Goal: Task Accomplishment & Management: Use online tool/utility

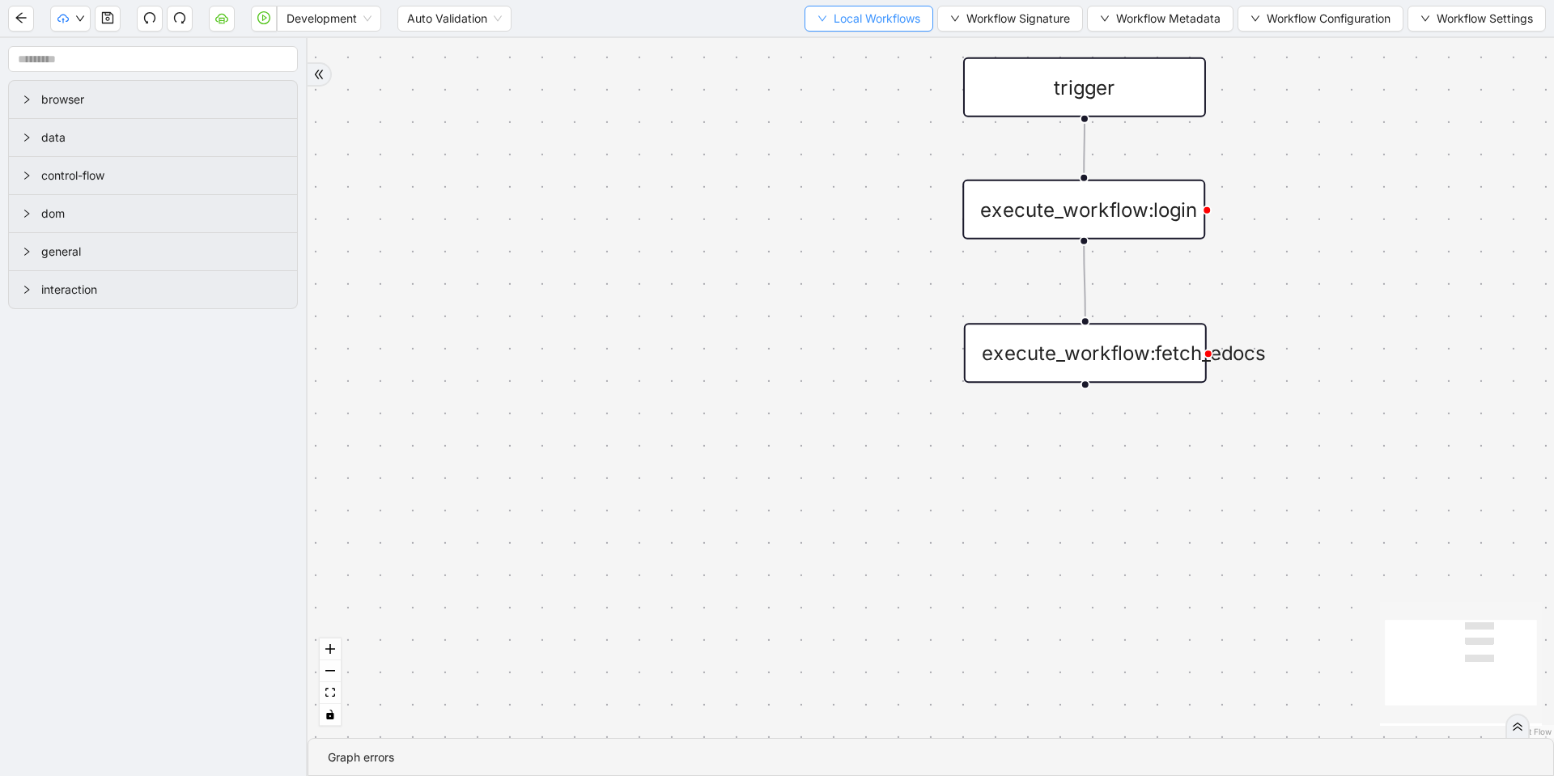
click at [867, 19] on span "Local Workflows" at bounding box center [877, 19] width 87 height 18
click at [889, 52] on span "Select" at bounding box center [860, 50] width 105 height 18
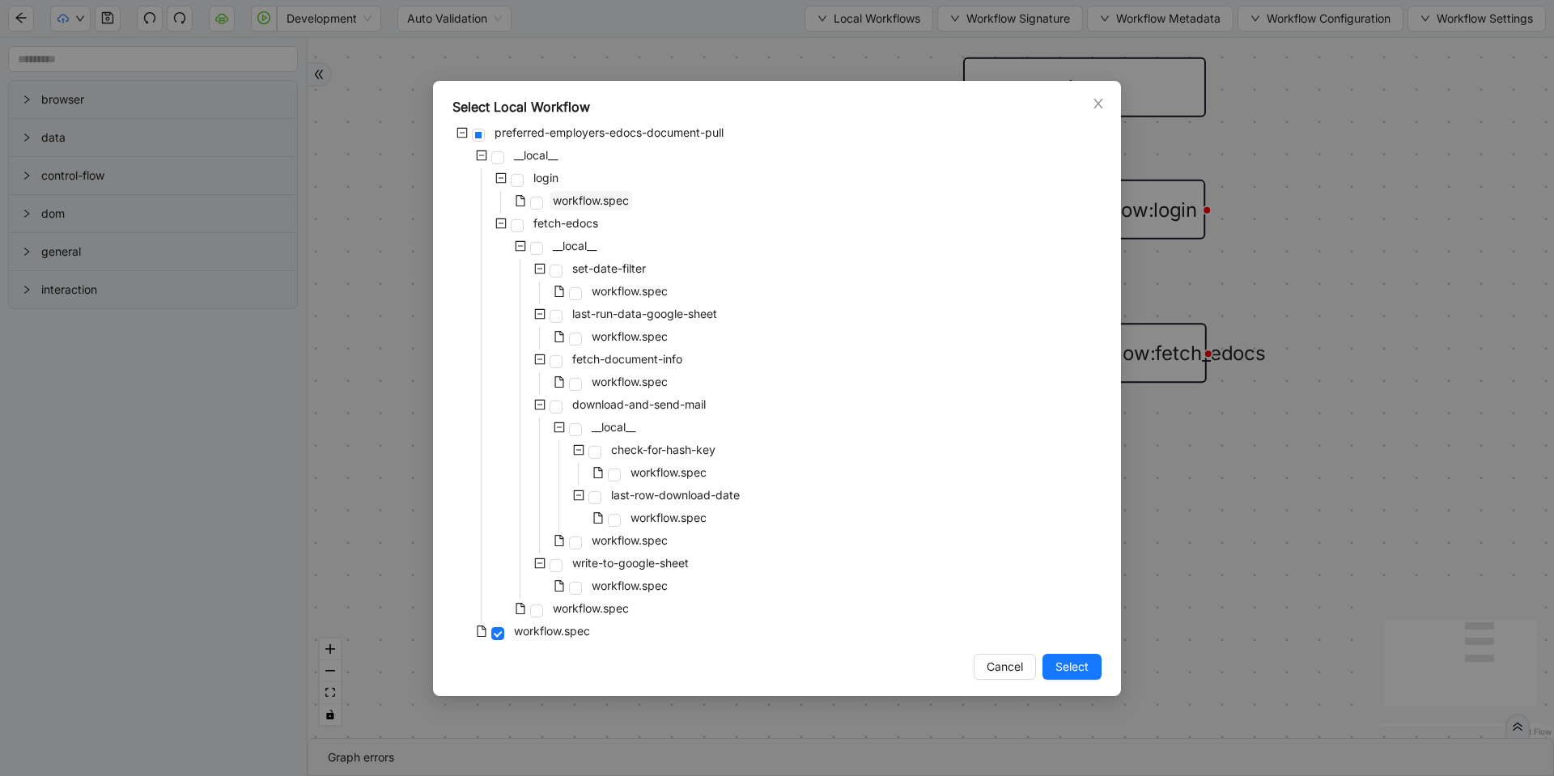
click at [596, 204] on span "workflow.spec" at bounding box center [591, 200] width 76 height 14
click at [1084, 663] on span "Select" at bounding box center [1071, 667] width 33 height 18
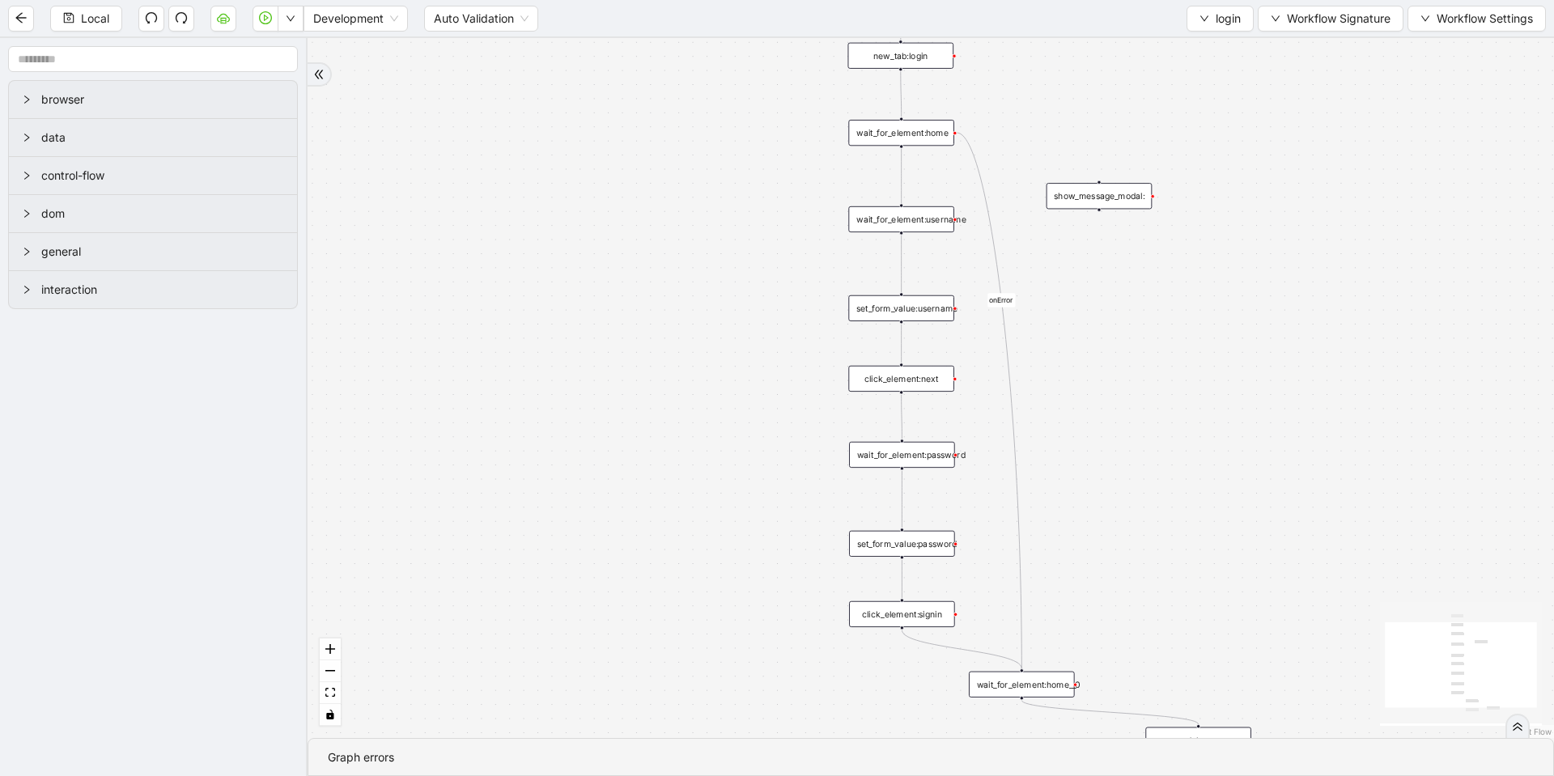
click at [909, 460] on div "wait_for_element:password" at bounding box center [902, 455] width 106 height 26
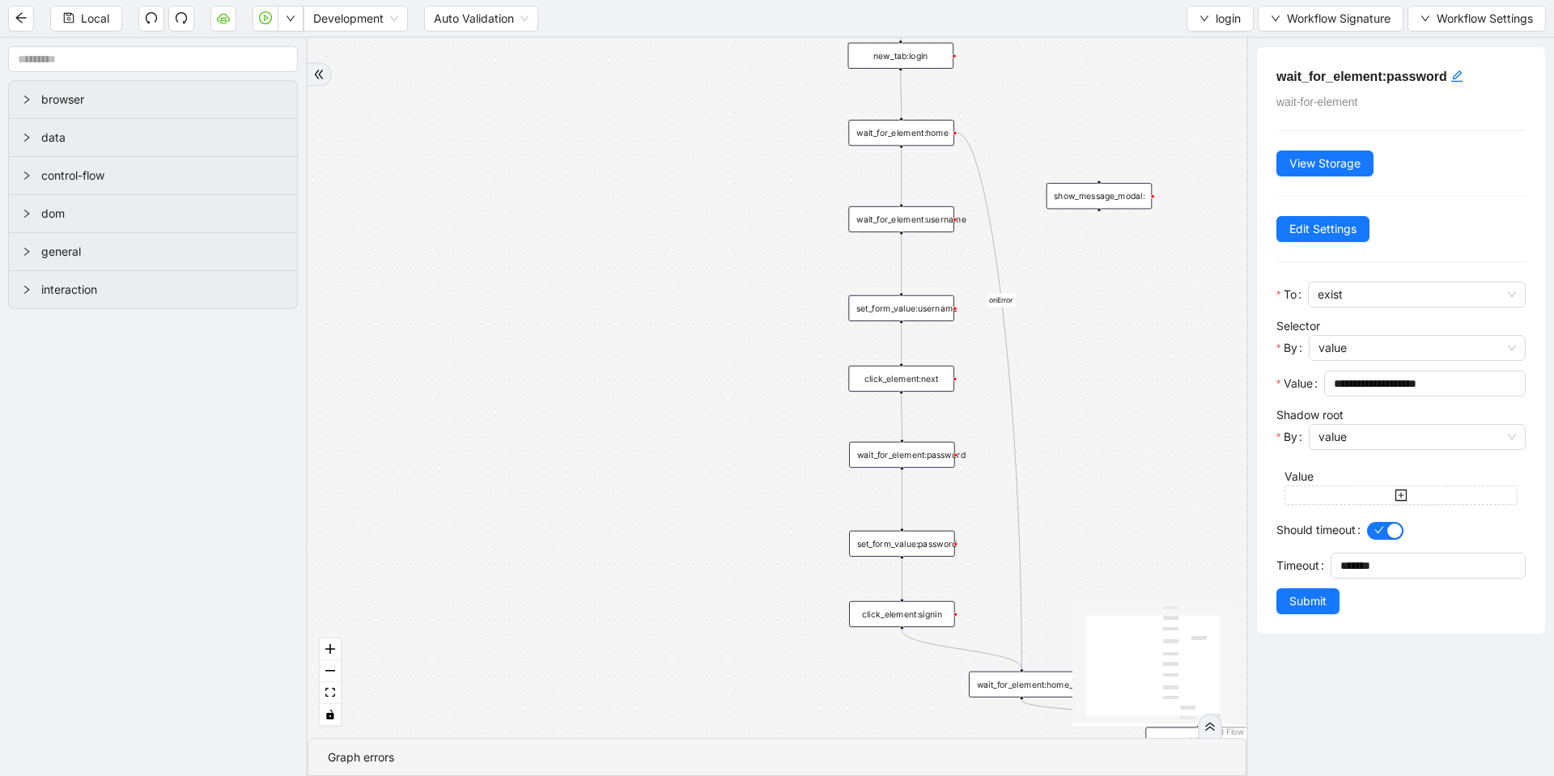
click at [915, 544] on div "set_form_value:password" at bounding box center [902, 544] width 106 height 26
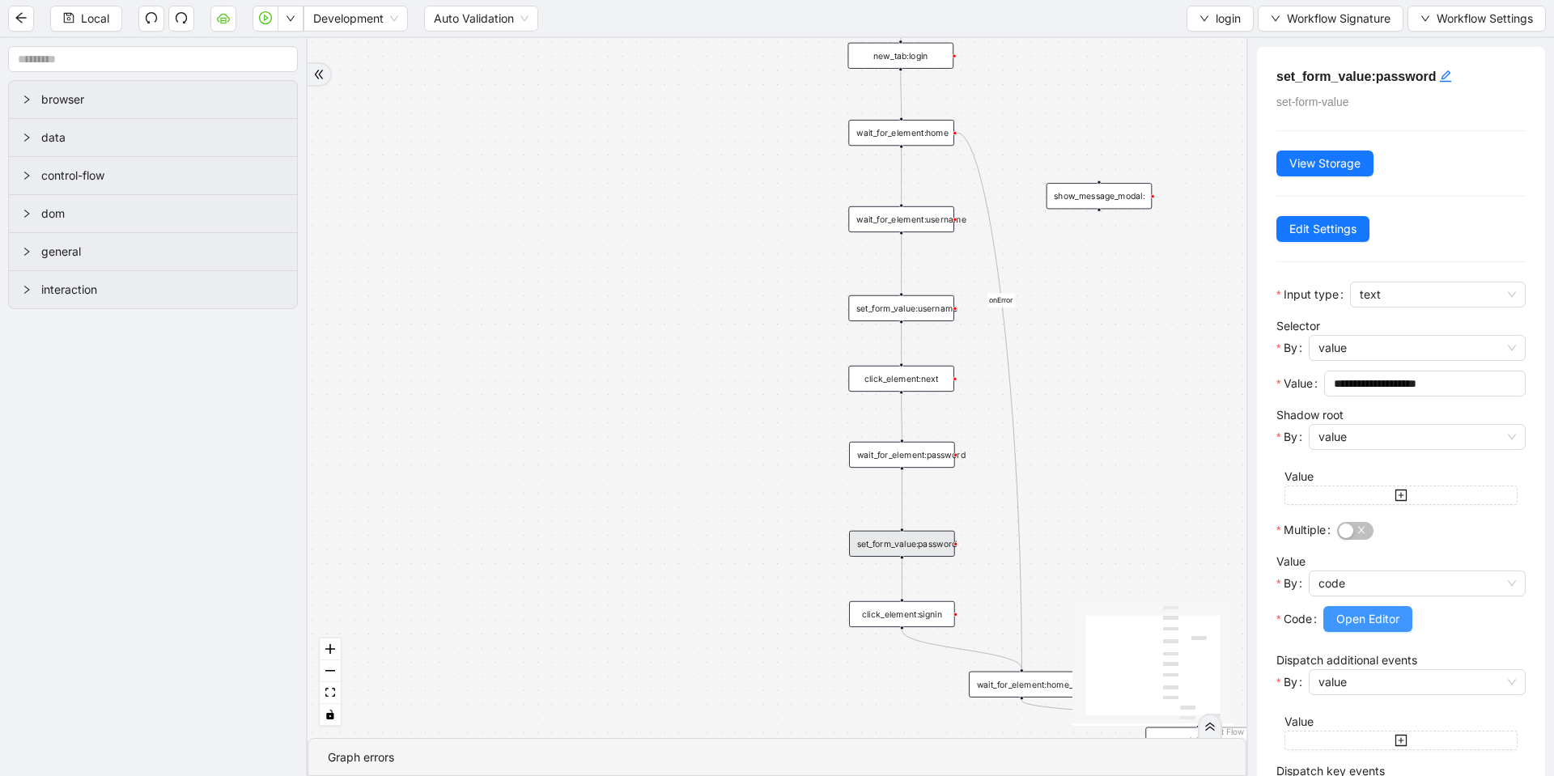
click at [1353, 625] on span "Open Editor" at bounding box center [1367, 619] width 63 height 18
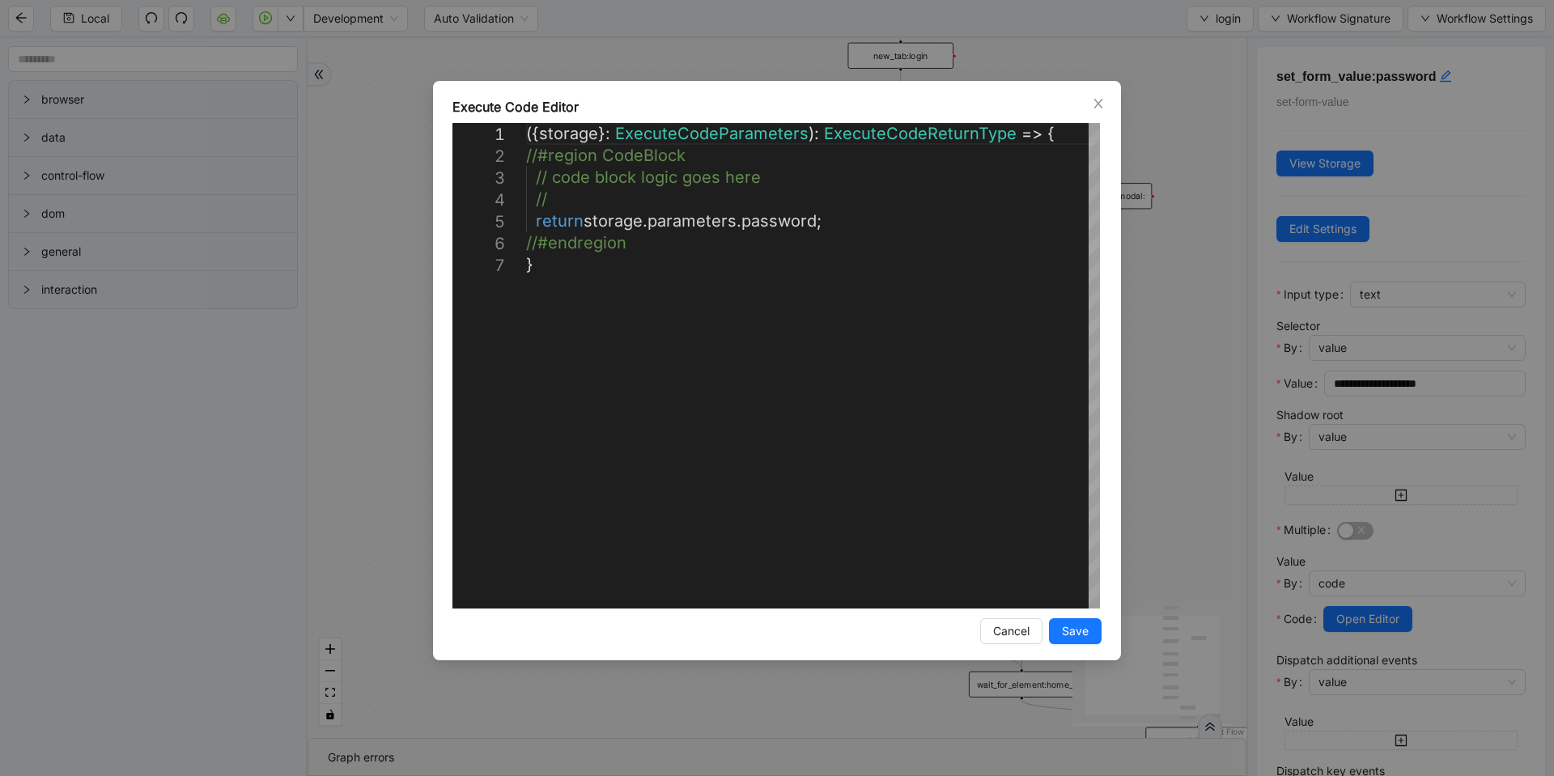
click at [1176, 321] on div "**********" at bounding box center [777, 388] width 1554 height 776
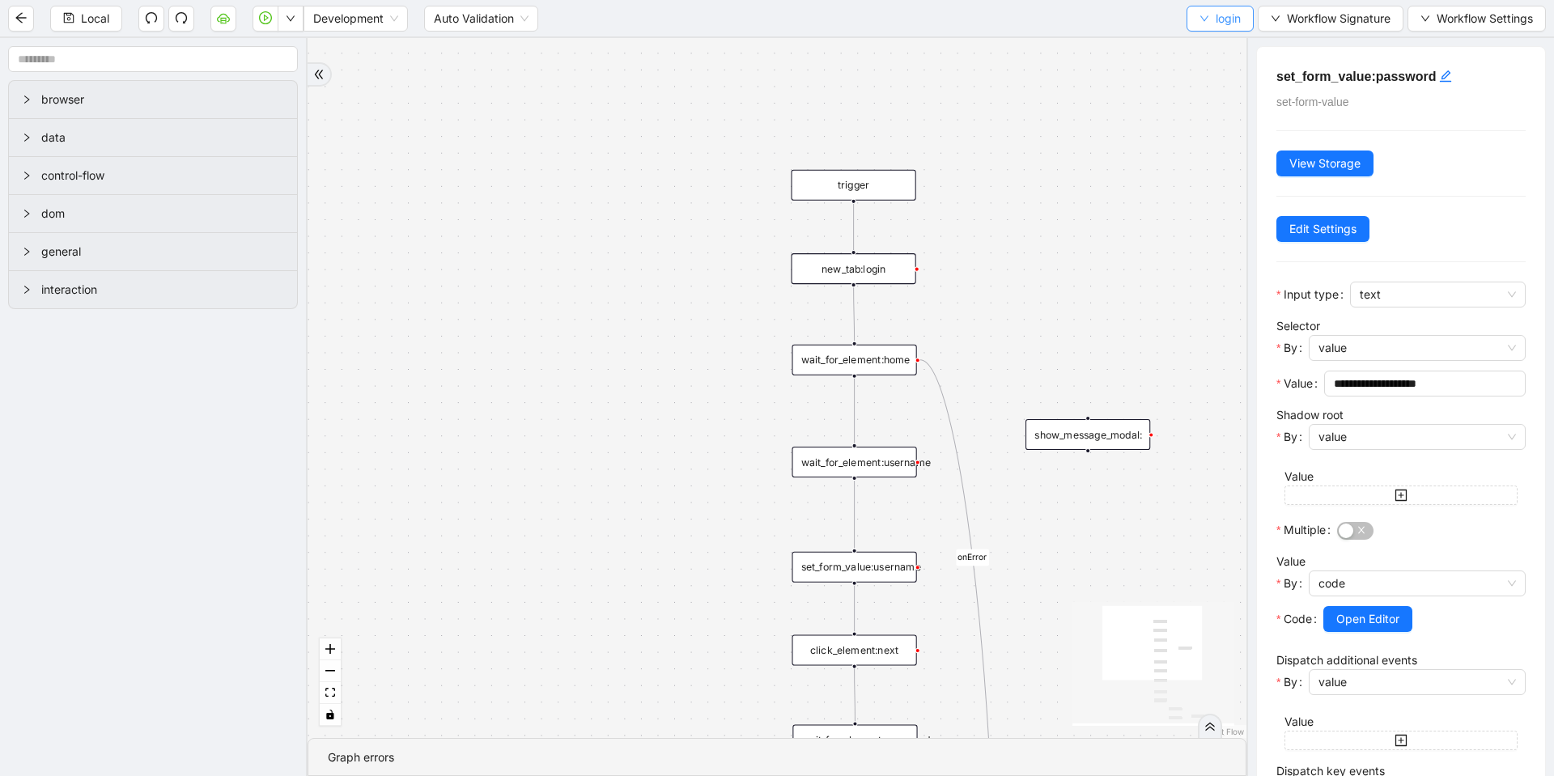
click at [1203, 21] on icon "down" at bounding box center [1204, 19] width 10 height 10
click at [1196, 45] on span "Select" at bounding box center [1216, 50] width 43 height 18
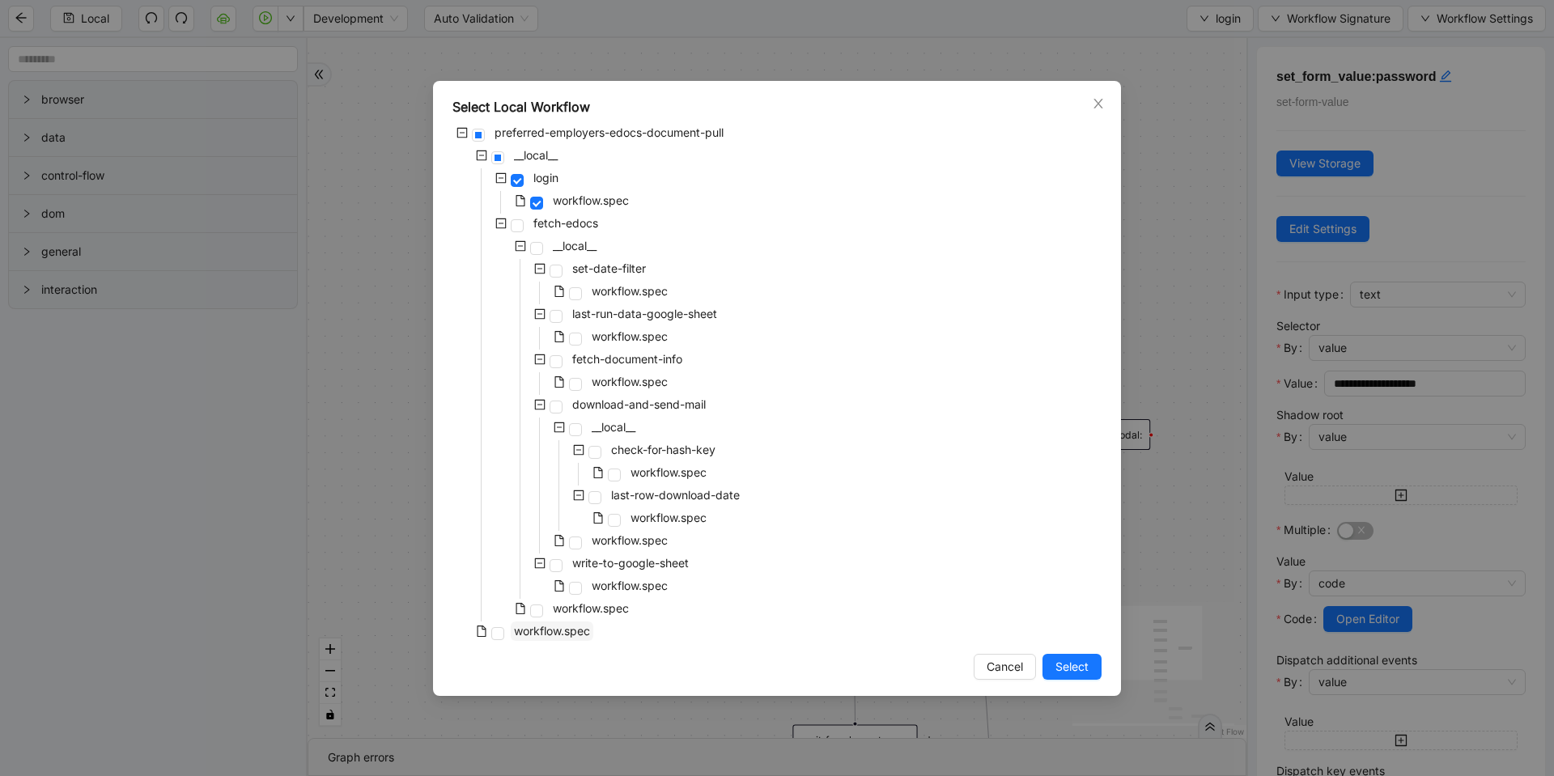
click at [551, 630] on span "workflow.spec" at bounding box center [552, 631] width 76 height 14
click at [1067, 660] on span "Select" at bounding box center [1071, 667] width 33 height 18
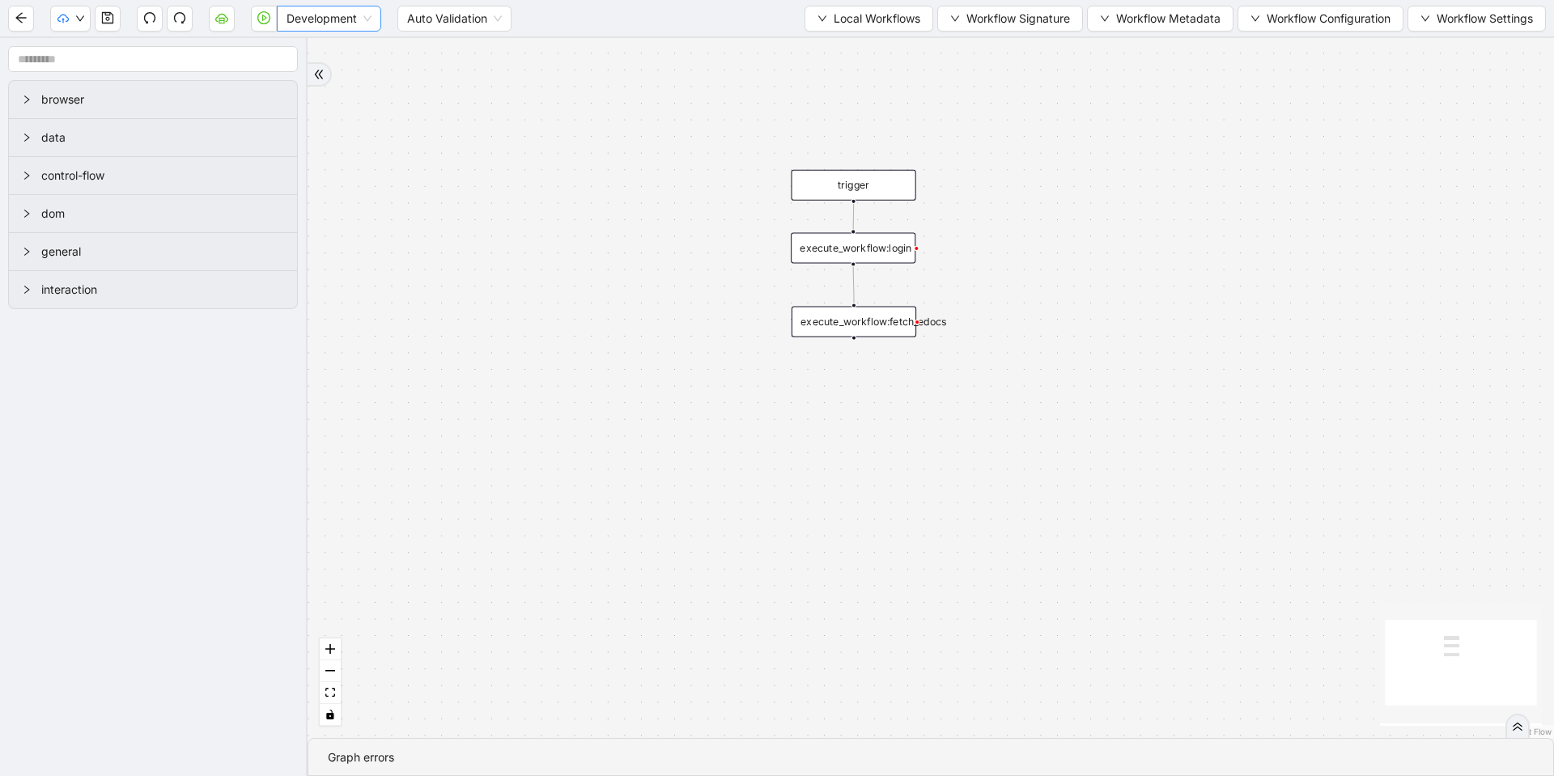
click at [346, 11] on span "Development" at bounding box center [328, 18] width 85 height 24
click at [367, 83] on div "Production" at bounding box center [329, 77] width 78 height 18
click at [268, 11] on icon "play-circle" at bounding box center [263, 17] width 13 height 13
click at [1284, 21] on span "Workflow Configuration" at bounding box center [1328, 19] width 124 height 18
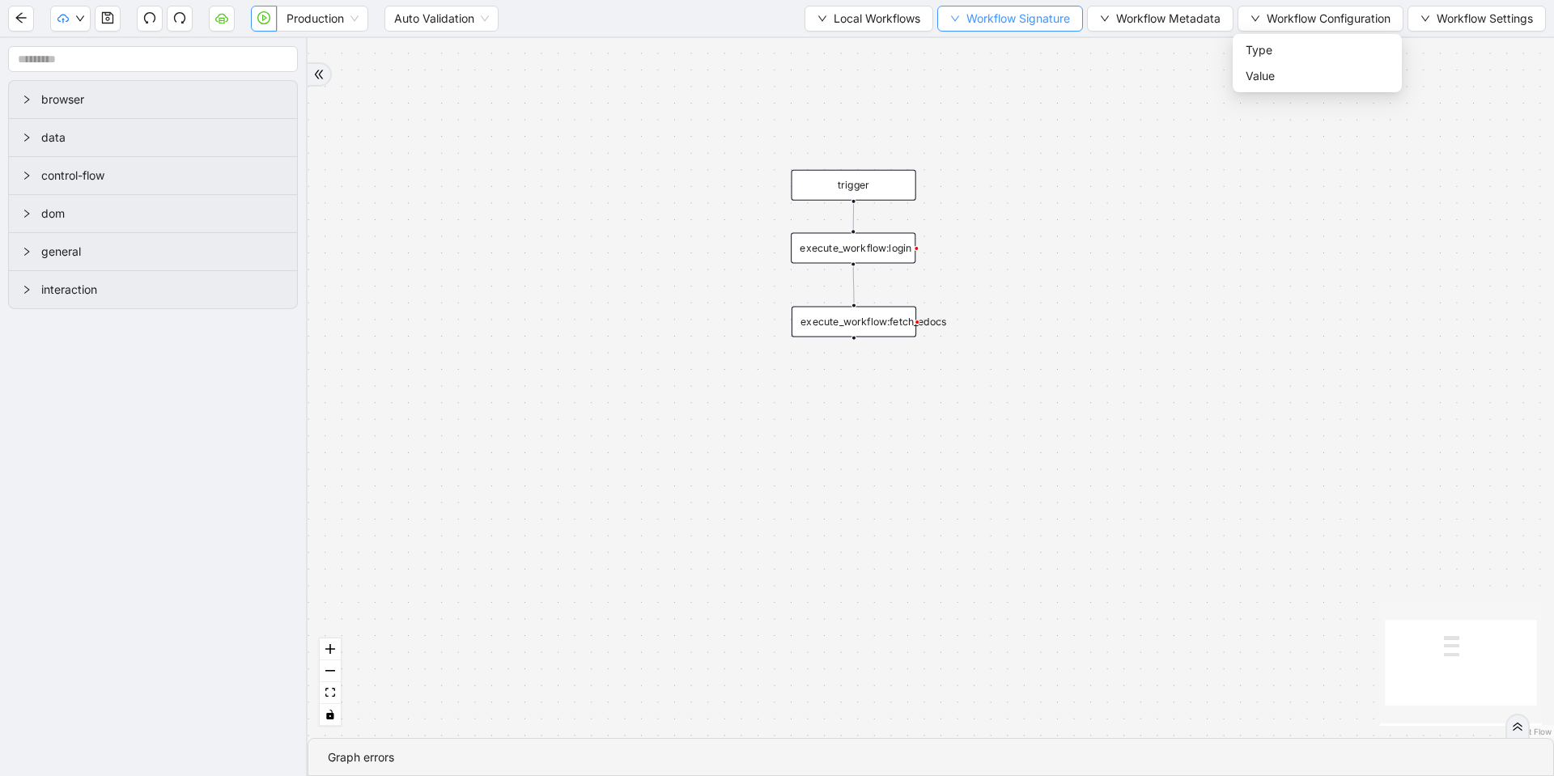
click at [966, 16] on span "Workflow Signature" at bounding box center [1018, 19] width 104 height 18
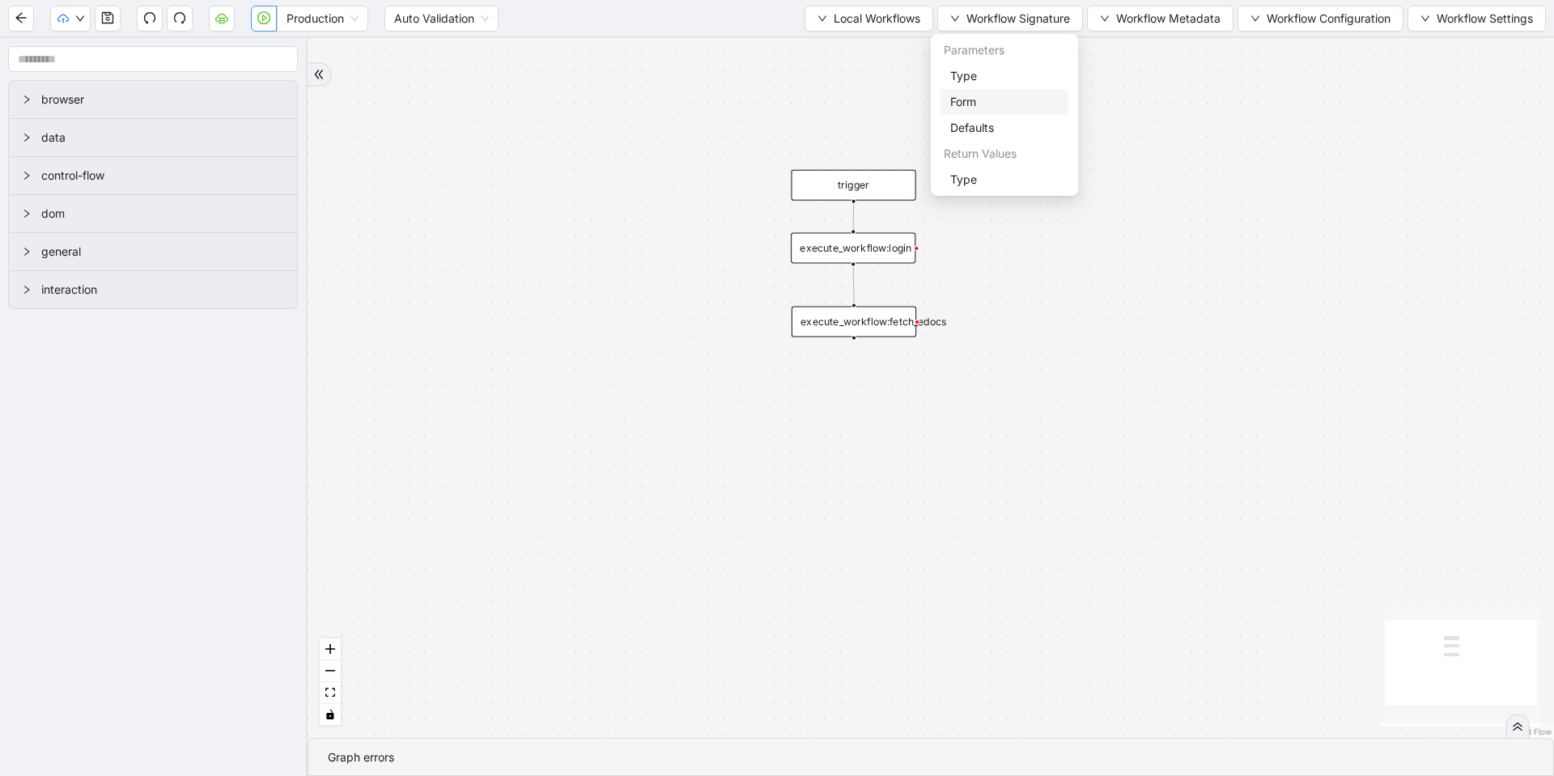
click at [965, 99] on span "Form" at bounding box center [1004, 102] width 108 height 18
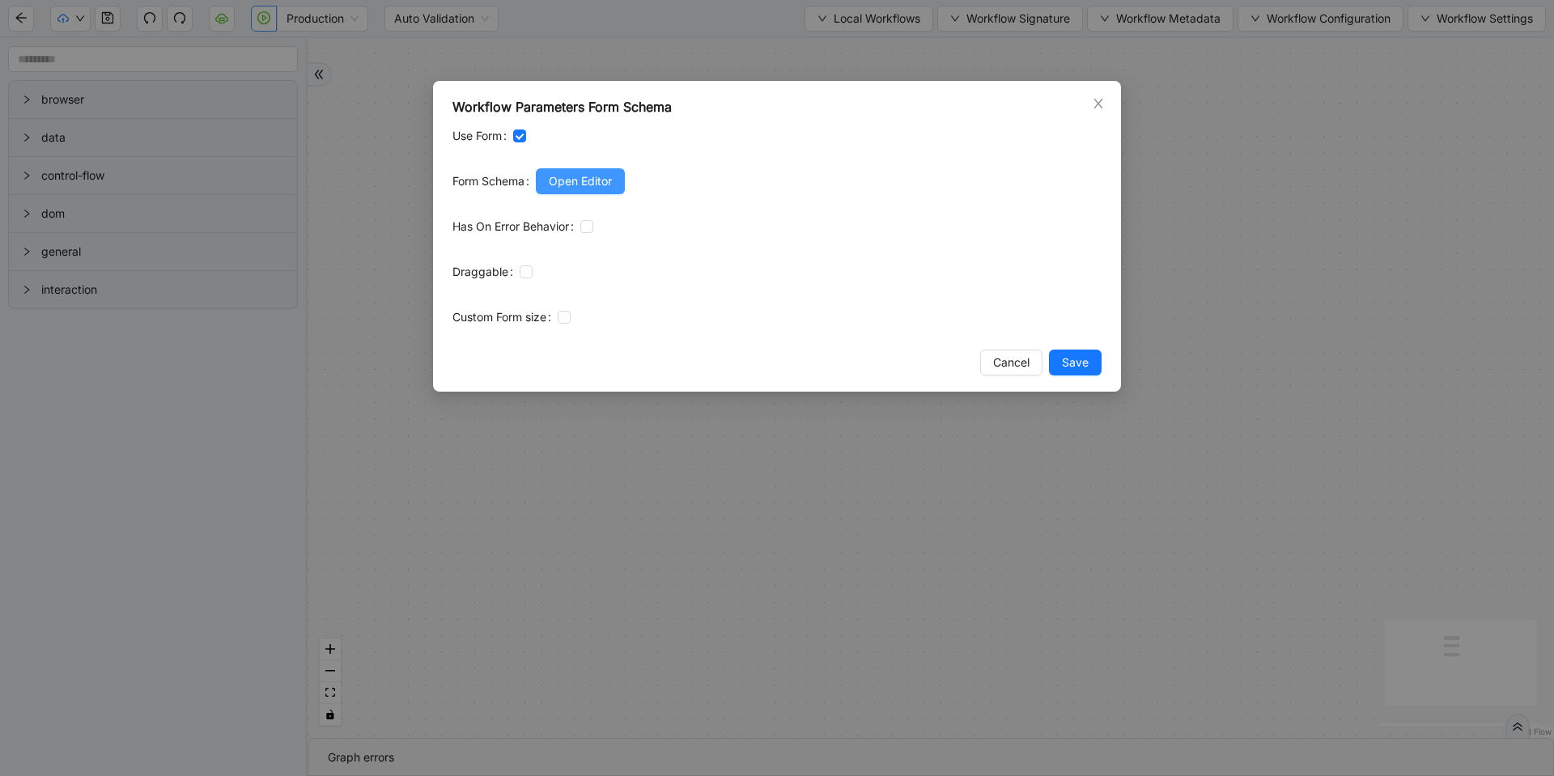
click at [625, 174] on button "Open Editor" at bounding box center [580, 181] width 89 height 26
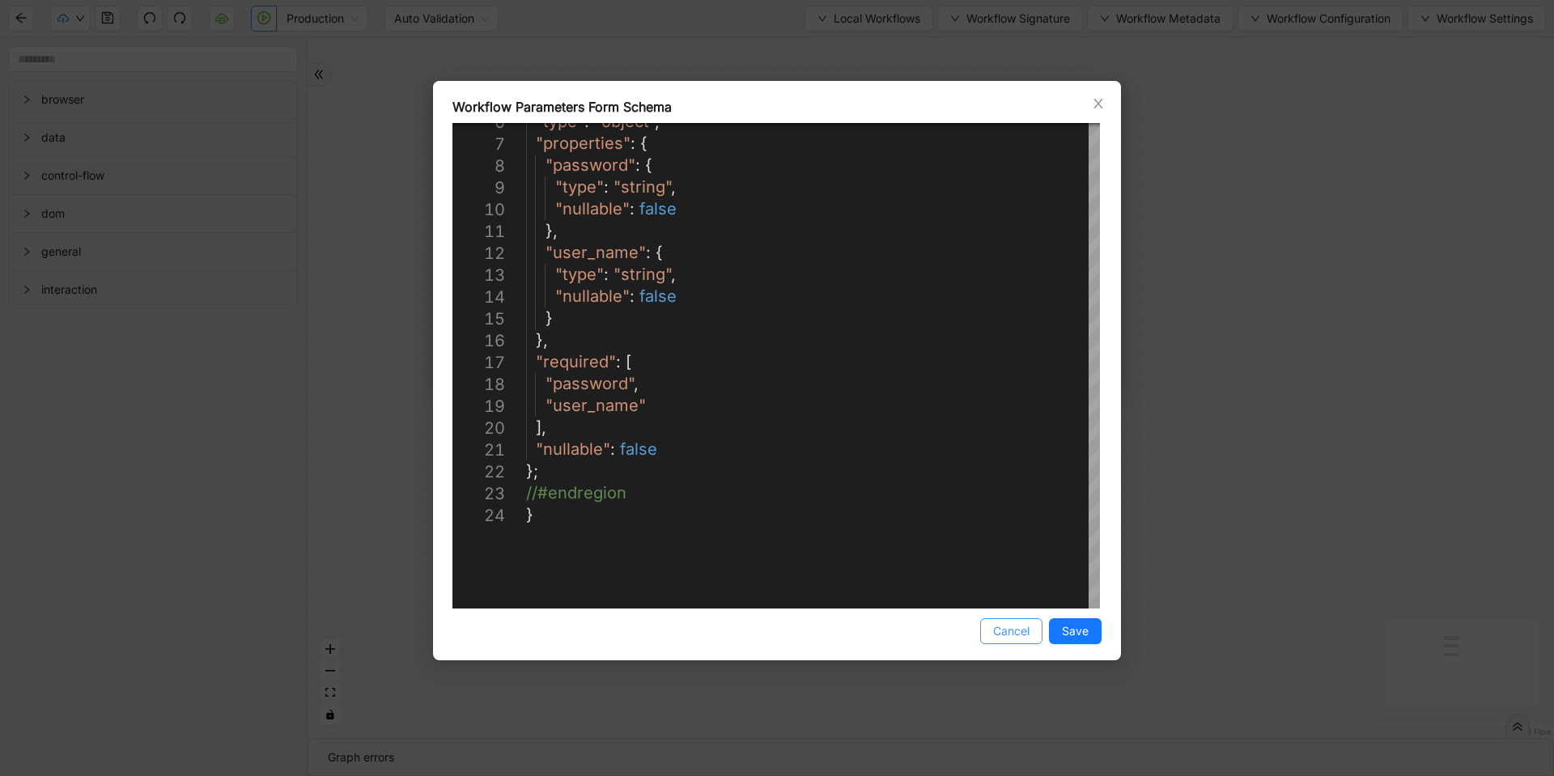
click at [981, 630] on button "Cancel" at bounding box center [1011, 631] width 62 height 26
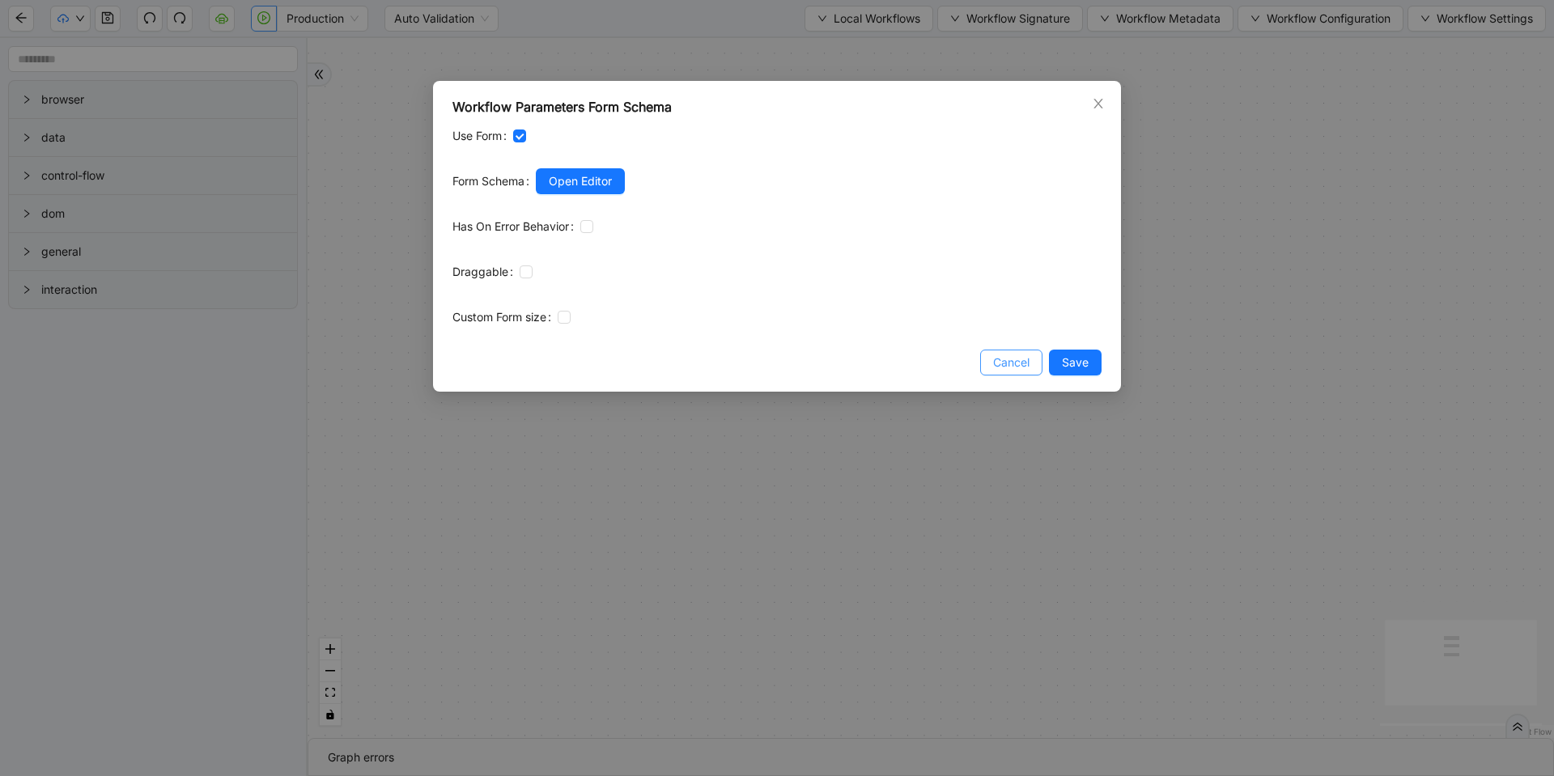
click at [995, 361] on span "Cancel" at bounding box center [1011, 363] width 36 height 18
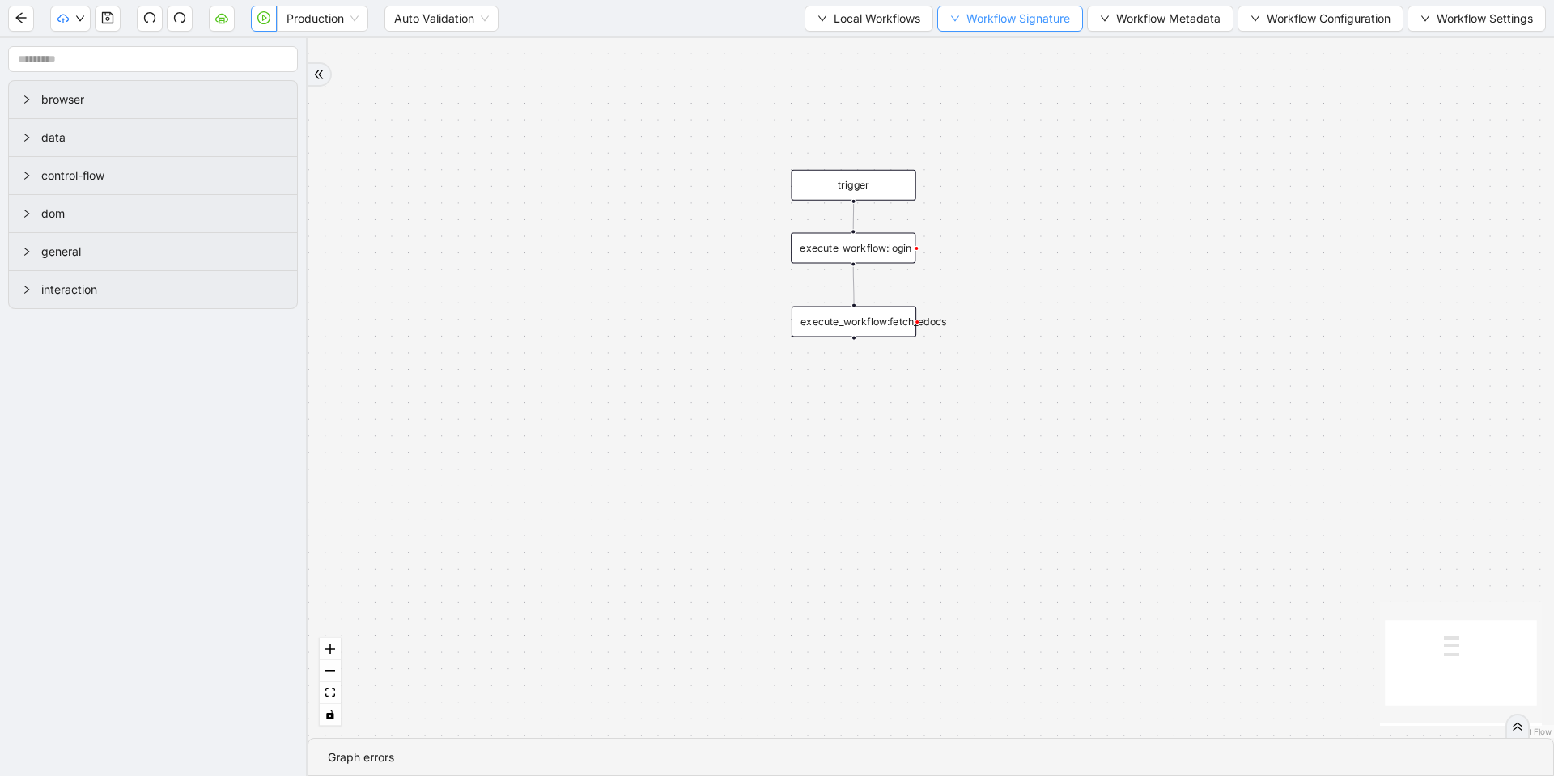
click at [981, 27] on span "Workflow Signature" at bounding box center [1018, 19] width 104 height 18
click at [972, 122] on span "Defaults" at bounding box center [1004, 128] width 108 height 18
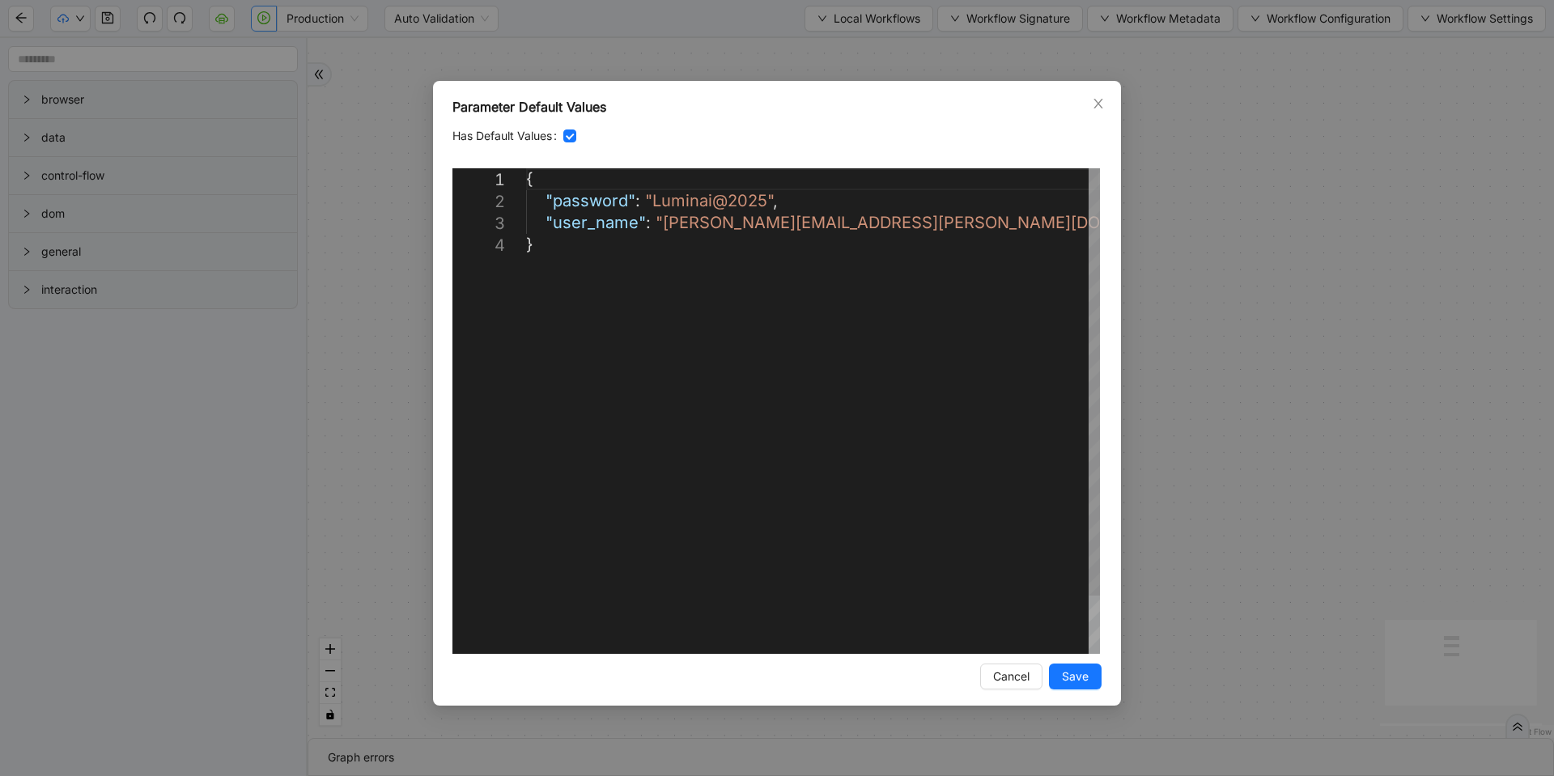
scroll to position [0, 9]
drag, startPoint x: 765, startPoint y: 199, endPoint x: 648, endPoint y: 197, distance: 116.5
paste textarea "*"
type textarea "**********"
click at [1082, 684] on span "Save" at bounding box center [1075, 677] width 27 height 18
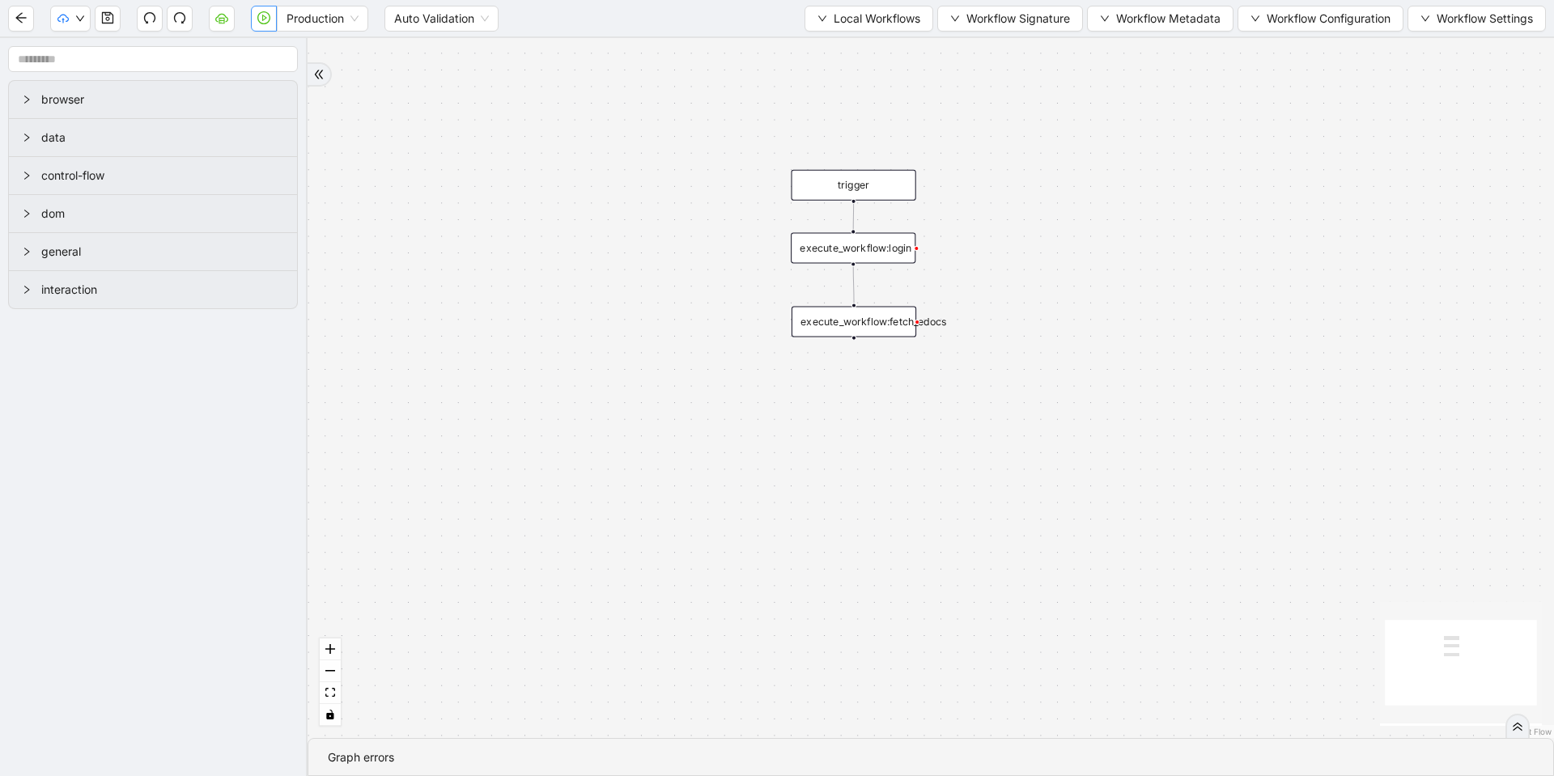
click at [753, 469] on div "trigger execute_workflow:login execute_workflow:fetch_edocs" at bounding box center [931, 388] width 1246 height 700
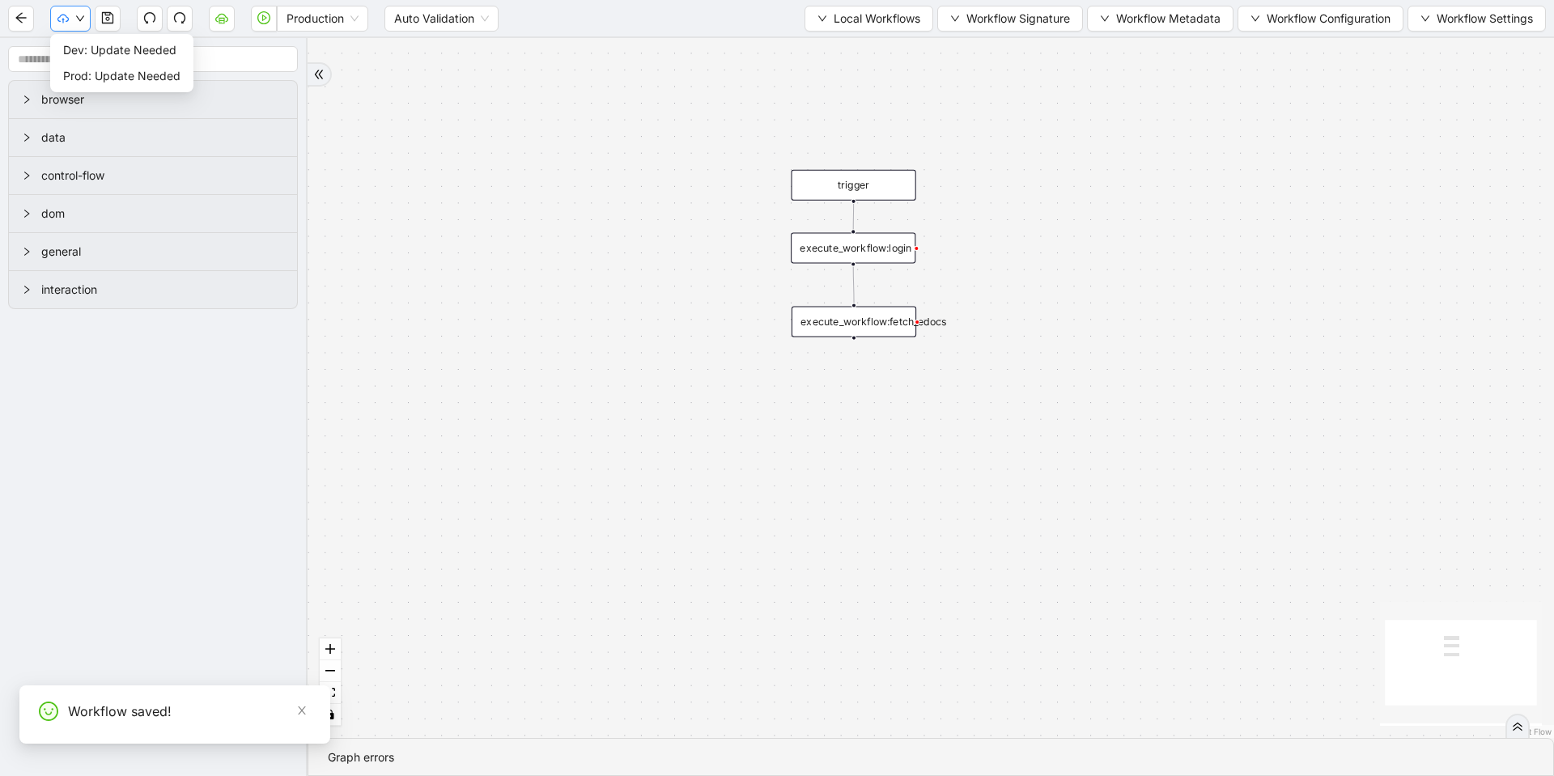
click at [72, 17] on button "button" at bounding box center [70, 19] width 40 height 26
click at [88, 49] on span "Dev: Update Needed" at bounding box center [121, 50] width 117 height 18
click at [108, 74] on span "Prod: Update Needed" at bounding box center [121, 76] width 117 height 18
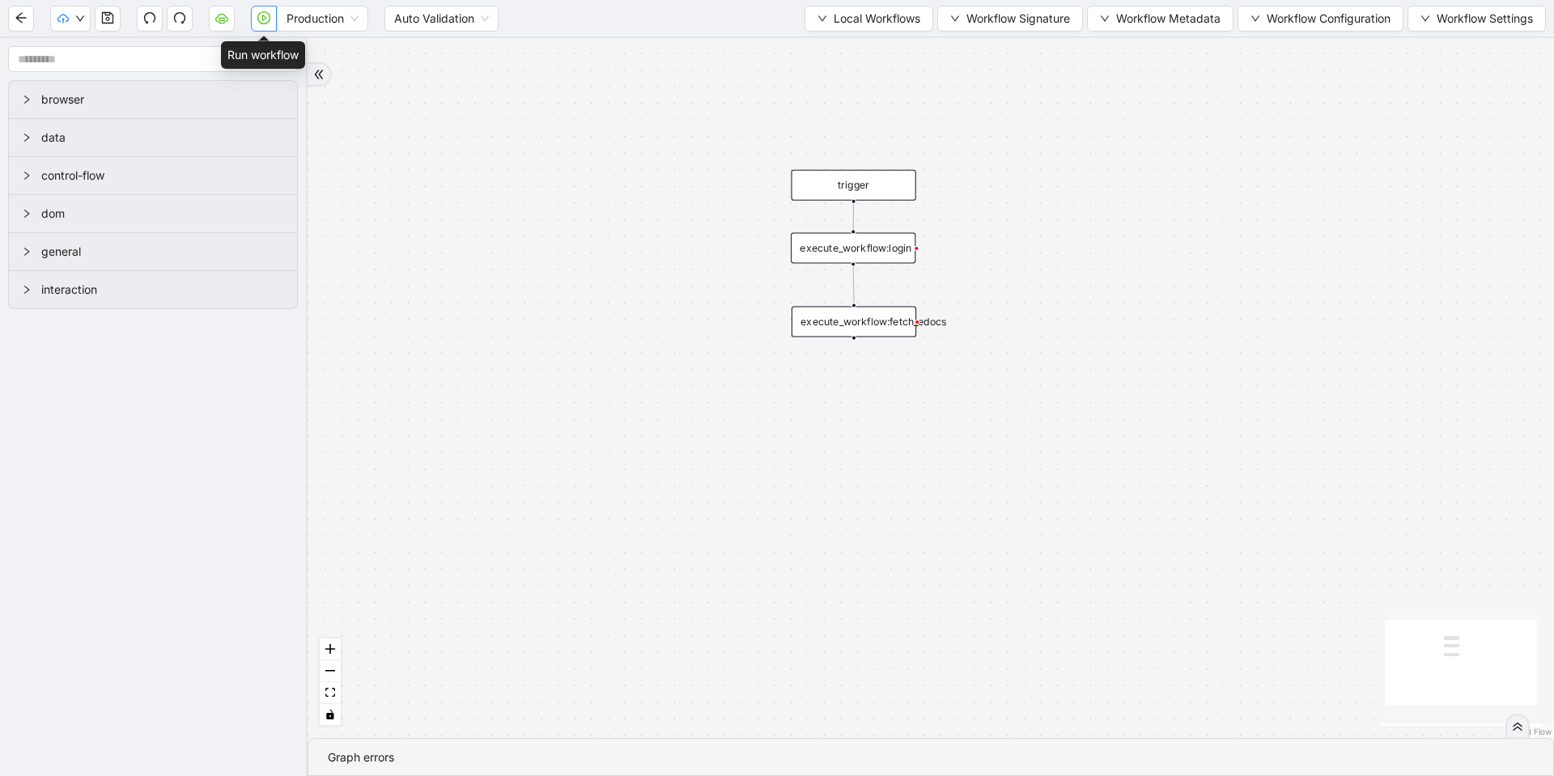
click at [266, 19] on icon "play-circle" at bounding box center [263, 17] width 13 height 13
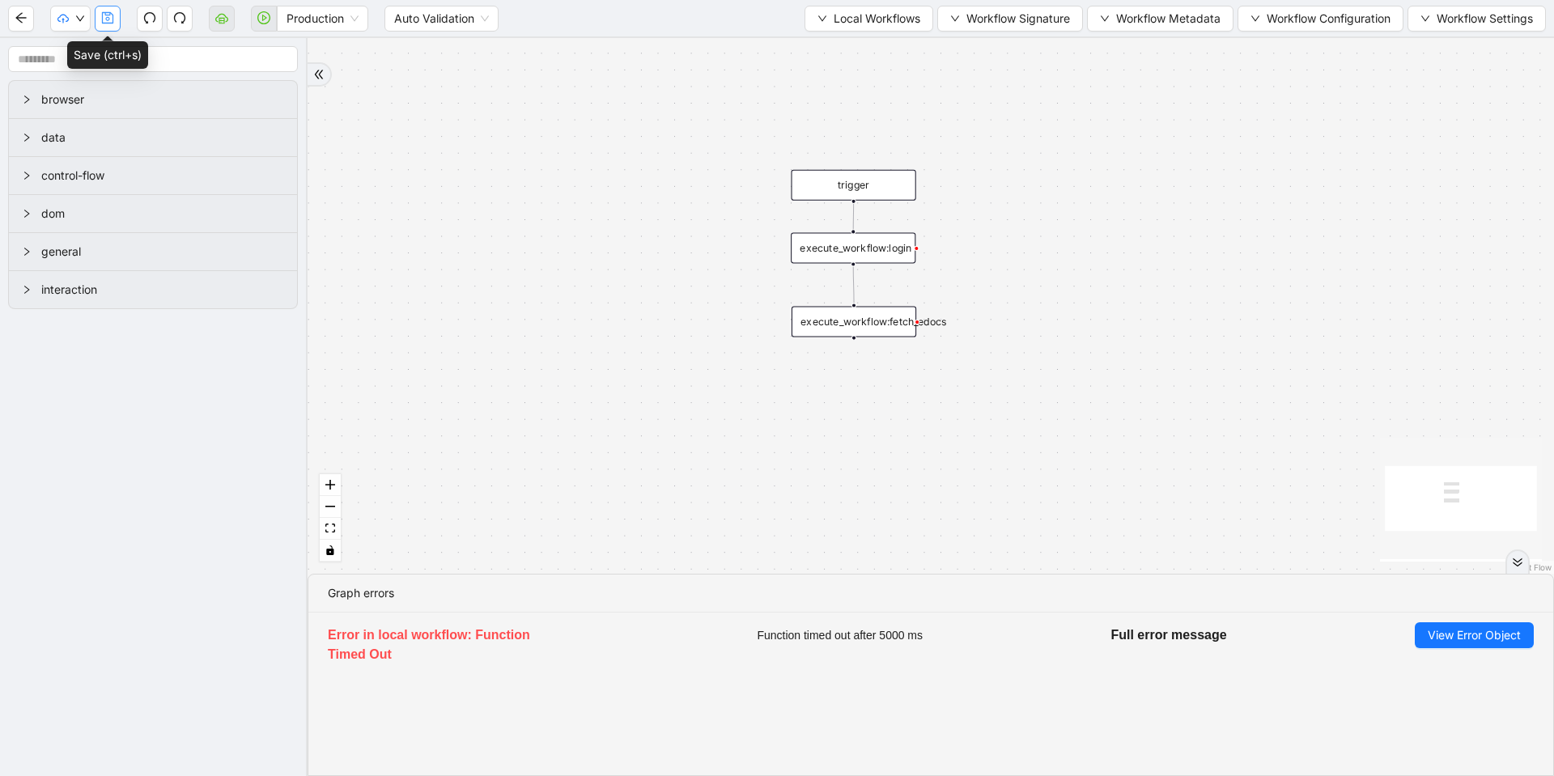
click at [112, 22] on icon "save" at bounding box center [107, 17] width 13 height 13
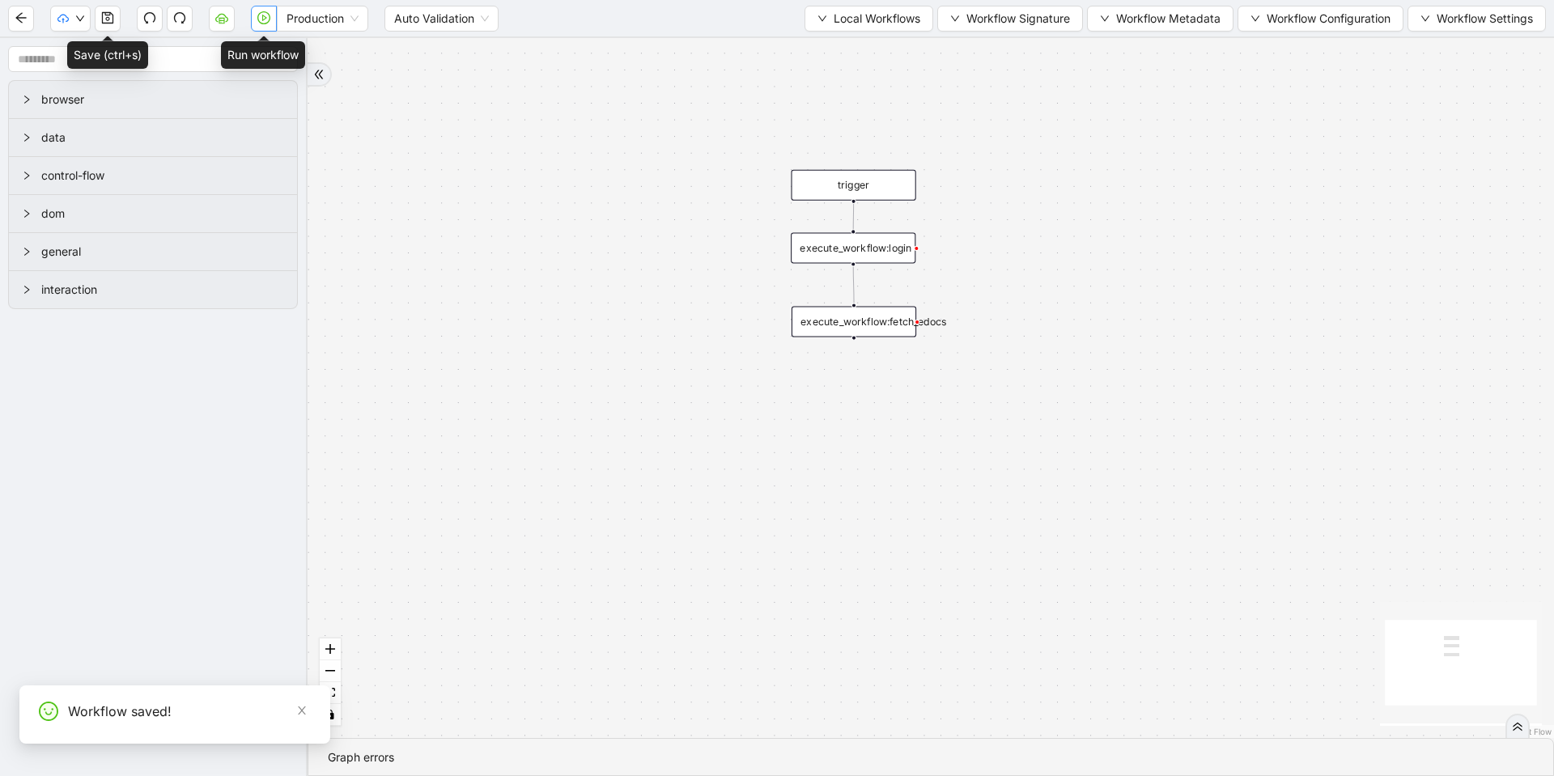
click at [272, 22] on button "button" at bounding box center [264, 19] width 26 height 26
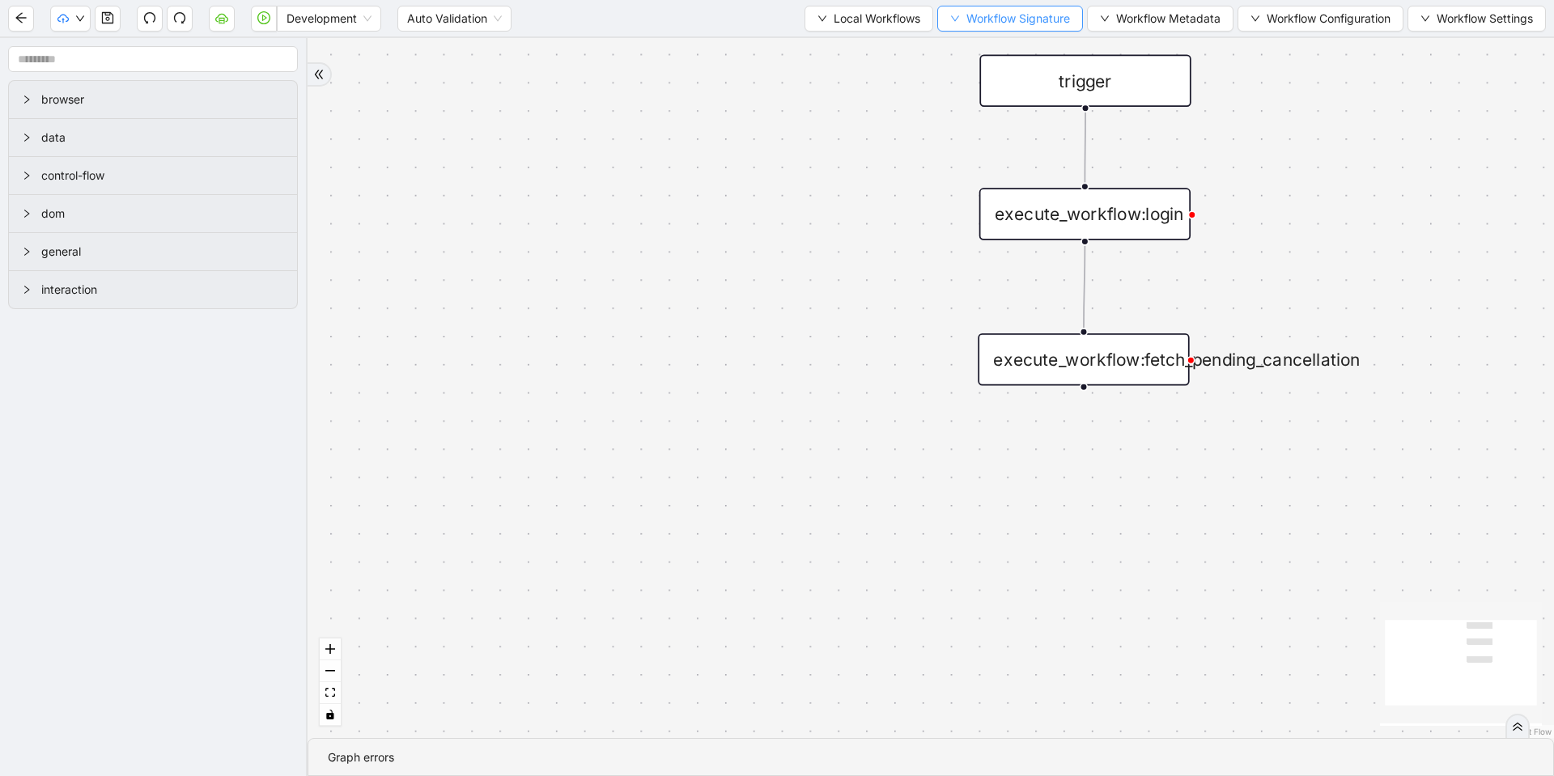
click at [1031, 26] on span "Workflow Signature" at bounding box center [1018, 19] width 104 height 18
click at [974, 121] on span "Defaults" at bounding box center [1004, 128] width 108 height 18
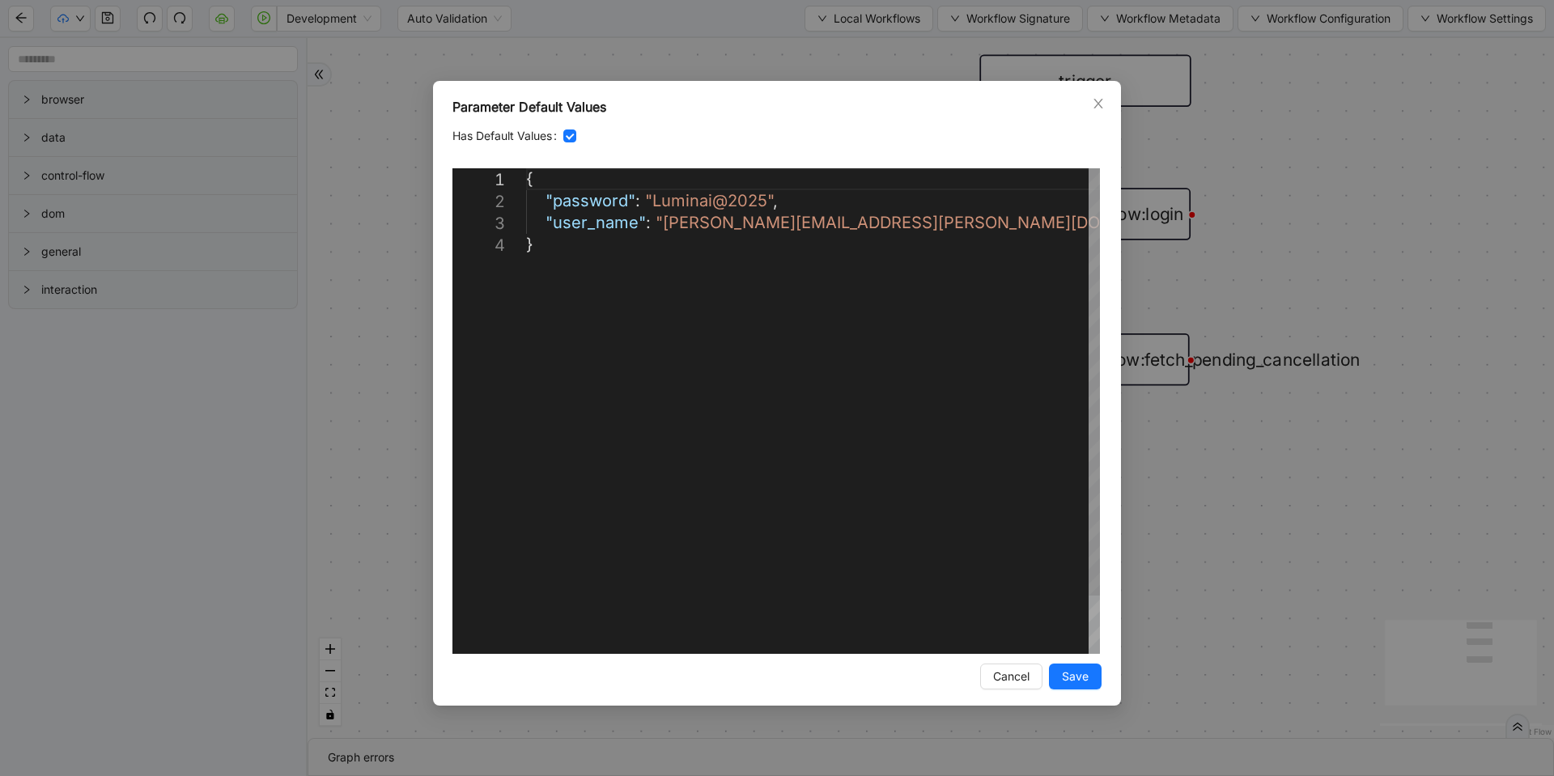
scroll to position [0, 9]
drag, startPoint x: 766, startPoint y: 198, endPoint x: 654, endPoint y: 193, distance: 111.8
paste textarea "*"
type textarea "**********"
click at [1067, 685] on button "Save" at bounding box center [1075, 677] width 53 height 26
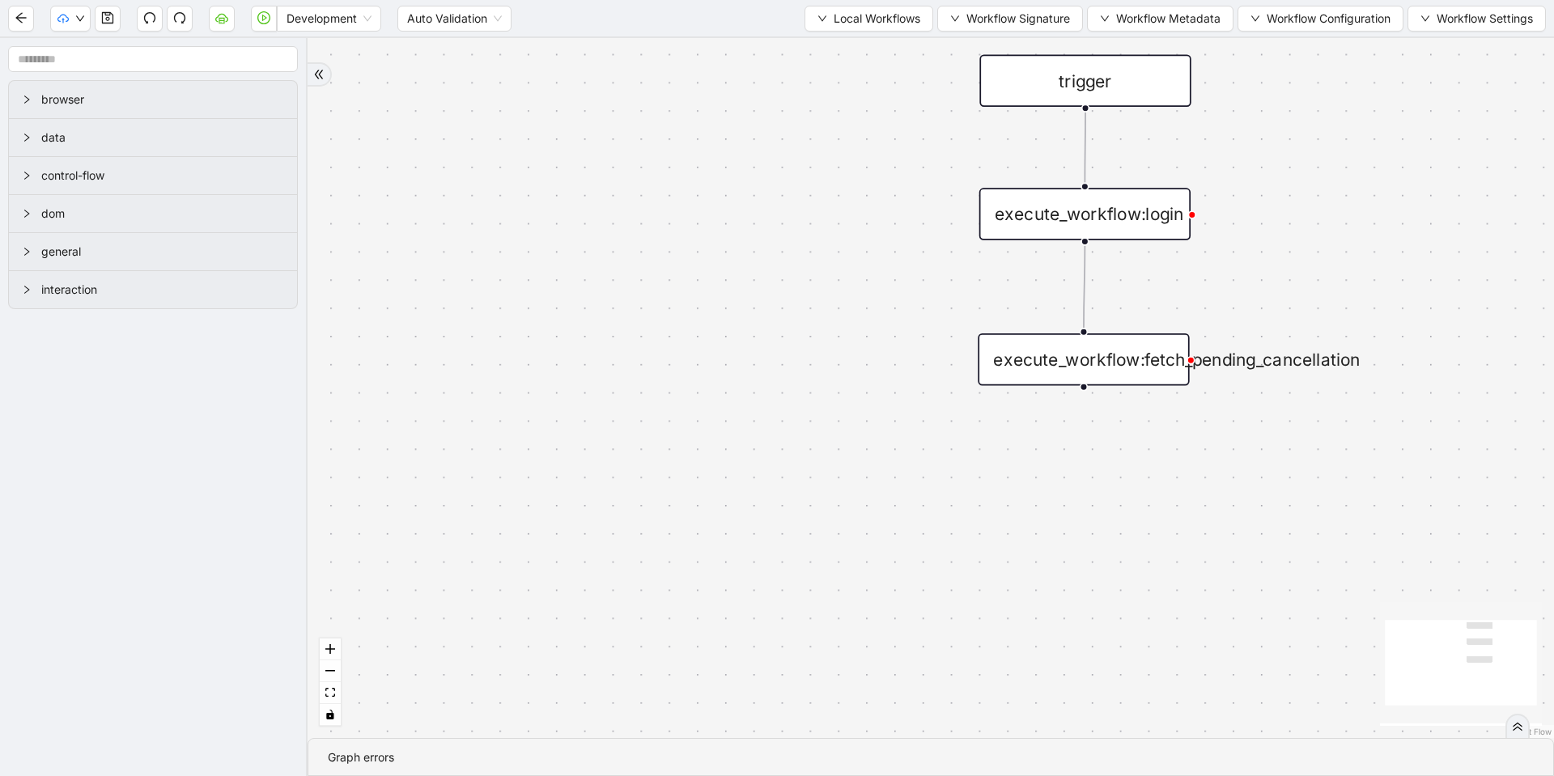
click at [812, 384] on div "trigger execute_workflow:login execute_workflow:fetch_pending_cancellation" at bounding box center [931, 388] width 1246 height 700
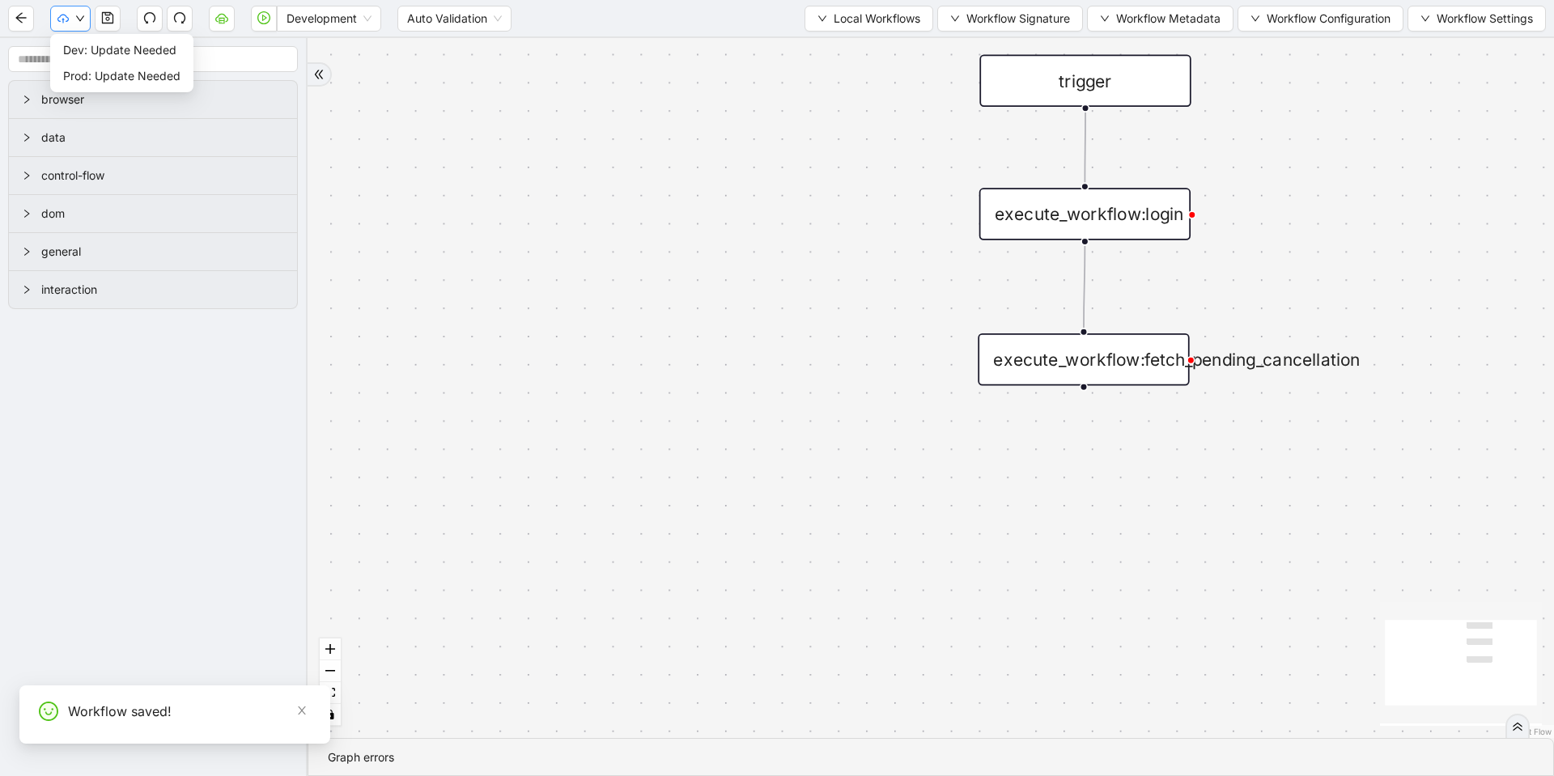
click at [71, 13] on button "button" at bounding box center [70, 19] width 40 height 26
click at [83, 46] on input "text" at bounding box center [153, 59] width 290 height 26
click at [90, 48] on span "Dev: Update Needed" at bounding box center [121, 50] width 117 height 18
click at [91, 67] on span "Prod: Update Needed" at bounding box center [121, 76] width 117 height 18
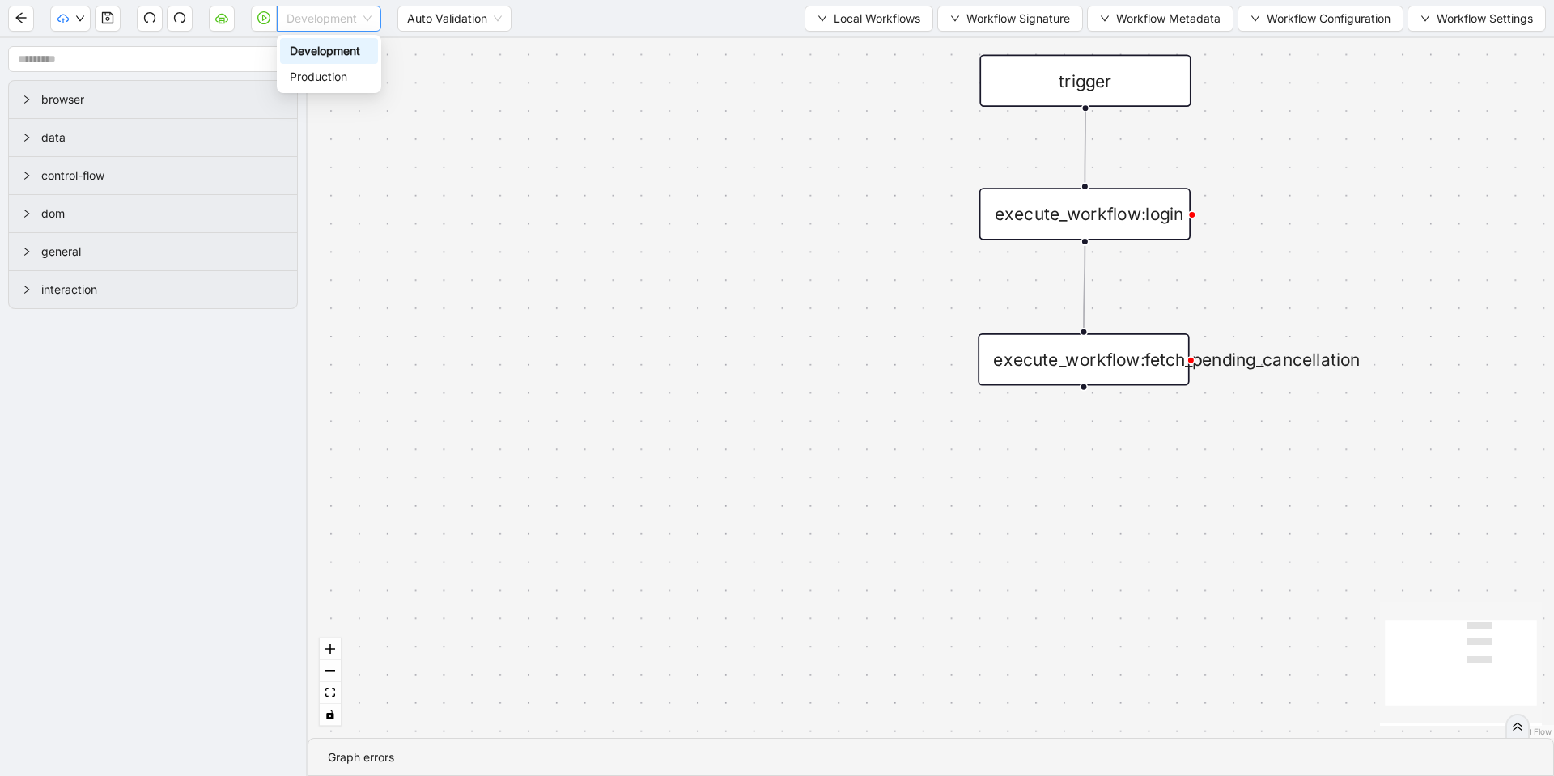
click at [334, 20] on span "Development" at bounding box center [328, 18] width 85 height 24
click at [341, 70] on div "Production" at bounding box center [329, 77] width 78 height 18
click at [259, 20] on icon "play-circle" at bounding box center [263, 17] width 13 height 13
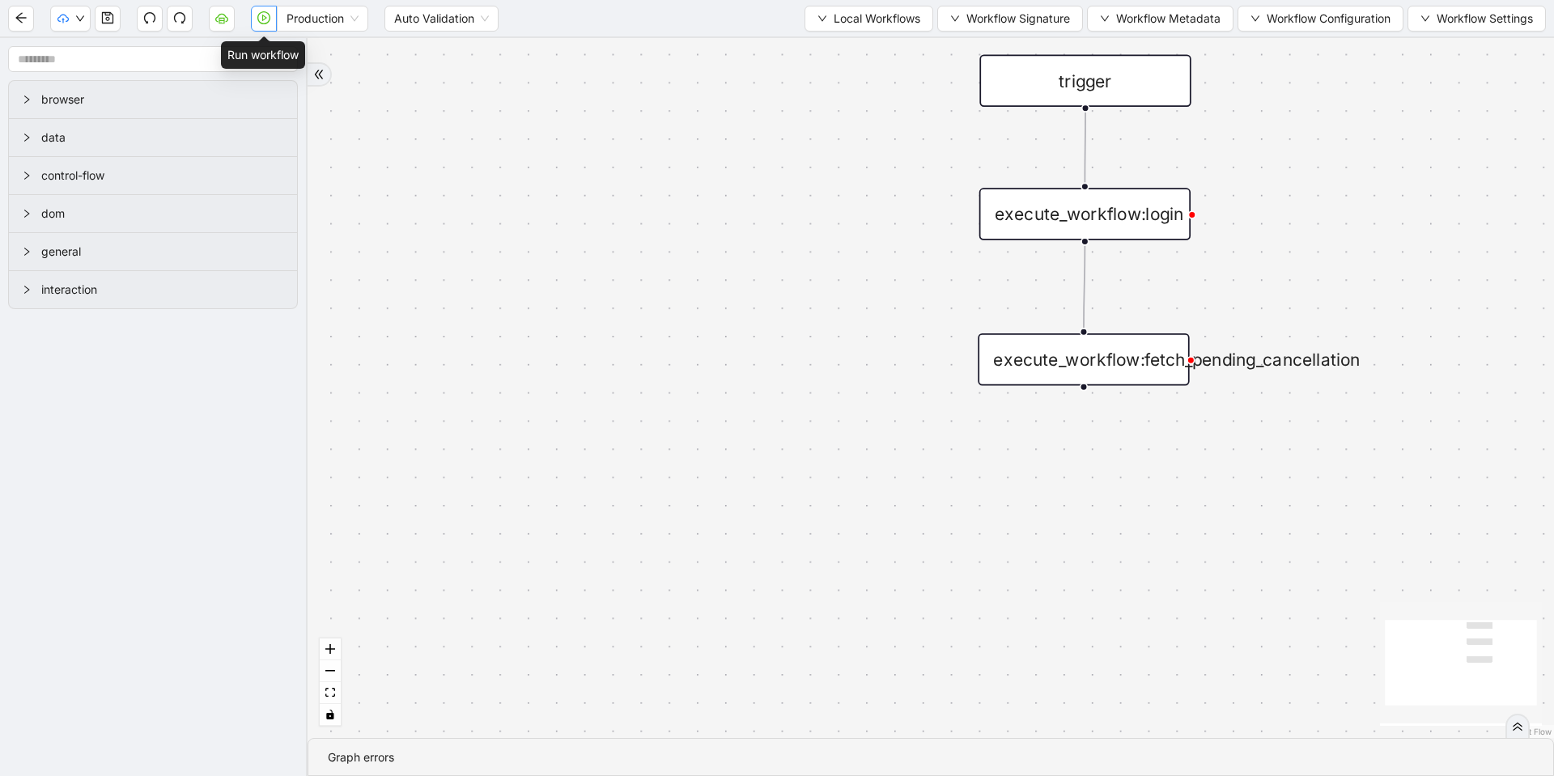
click at [274, 24] on button "button" at bounding box center [264, 19] width 26 height 26
